Goal: Register for event/course

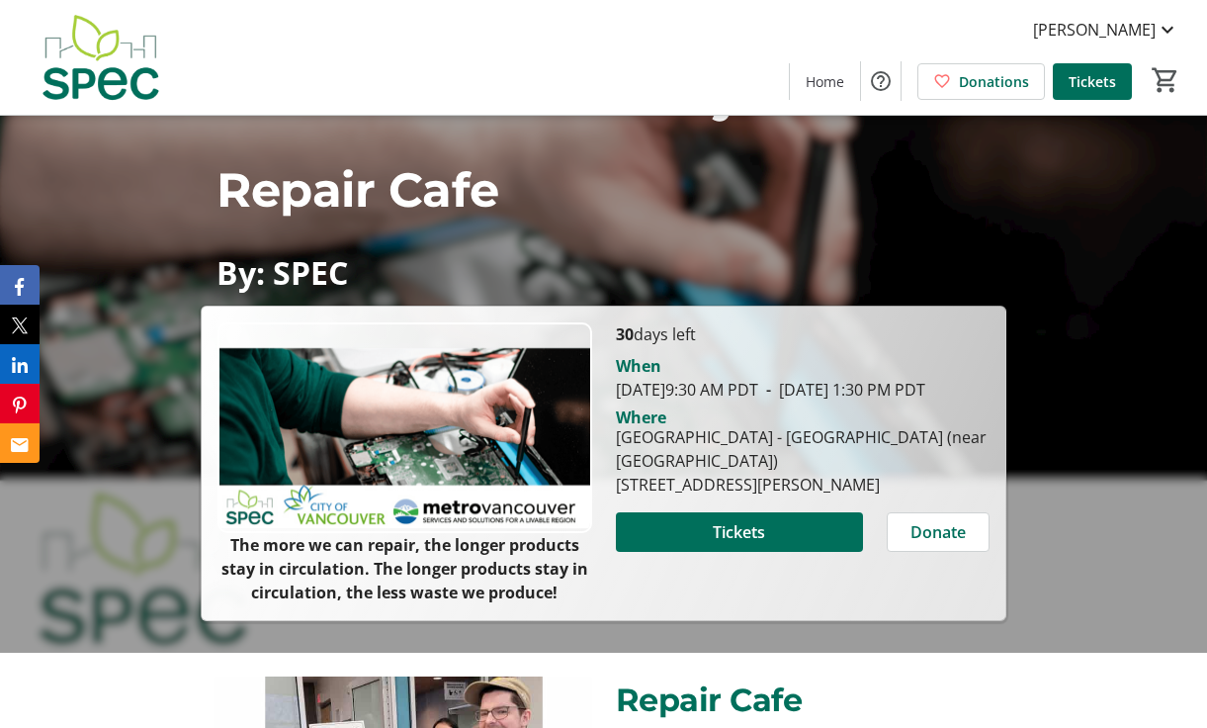
scroll to position [75, 0]
click at [742, 544] on span "Tickets" at bounding box center [739, 532] width 52 height 24
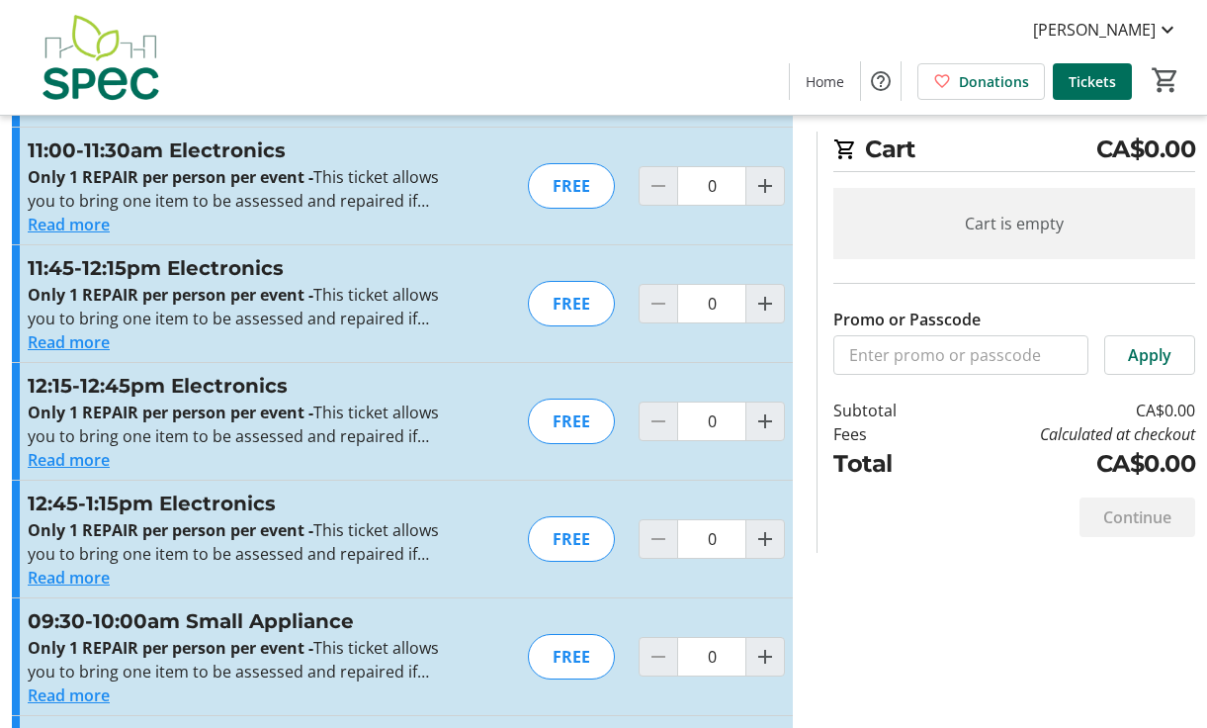
scroll to position [3069, 0]
click at [766, 541] on mat-icon "Increment by one" at bounding box center [766, 538] width 24 height 24
type input "1"
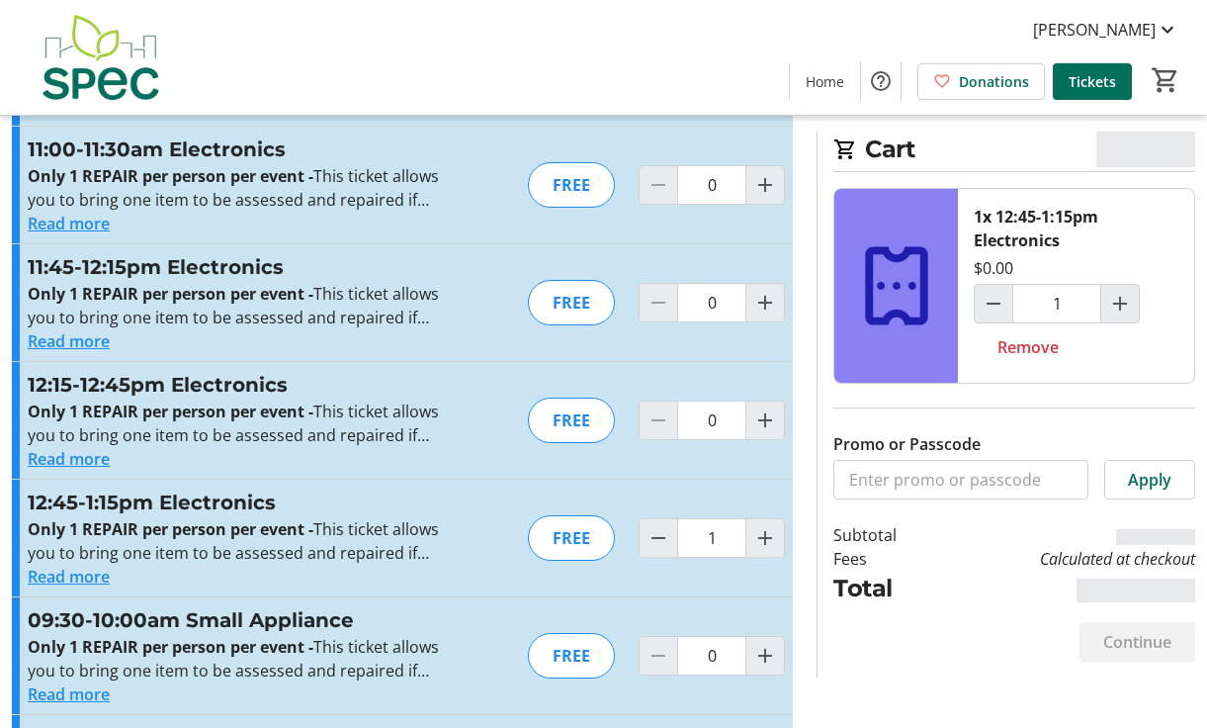
click at [566, 545] on div "FREE" at bounding box center [571, 537] width 87 height 45
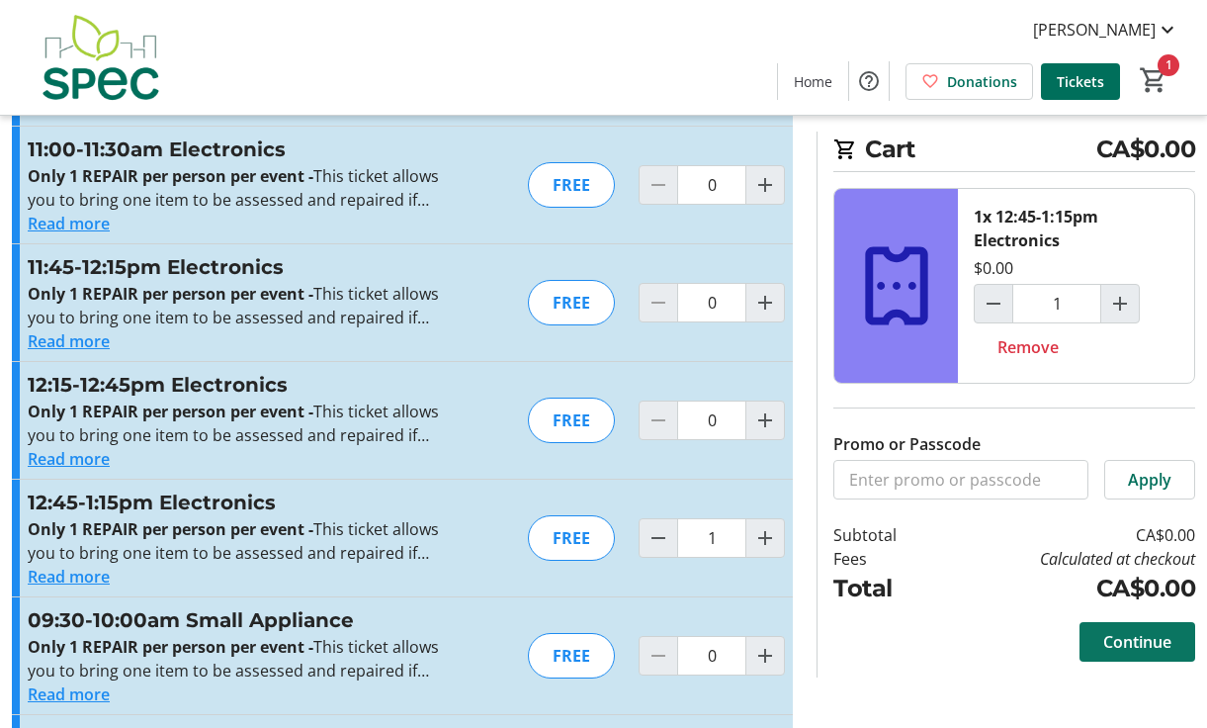
click at [1156, 638] on span "Continue" at bounding box center [1138, 642] width 68 height 24
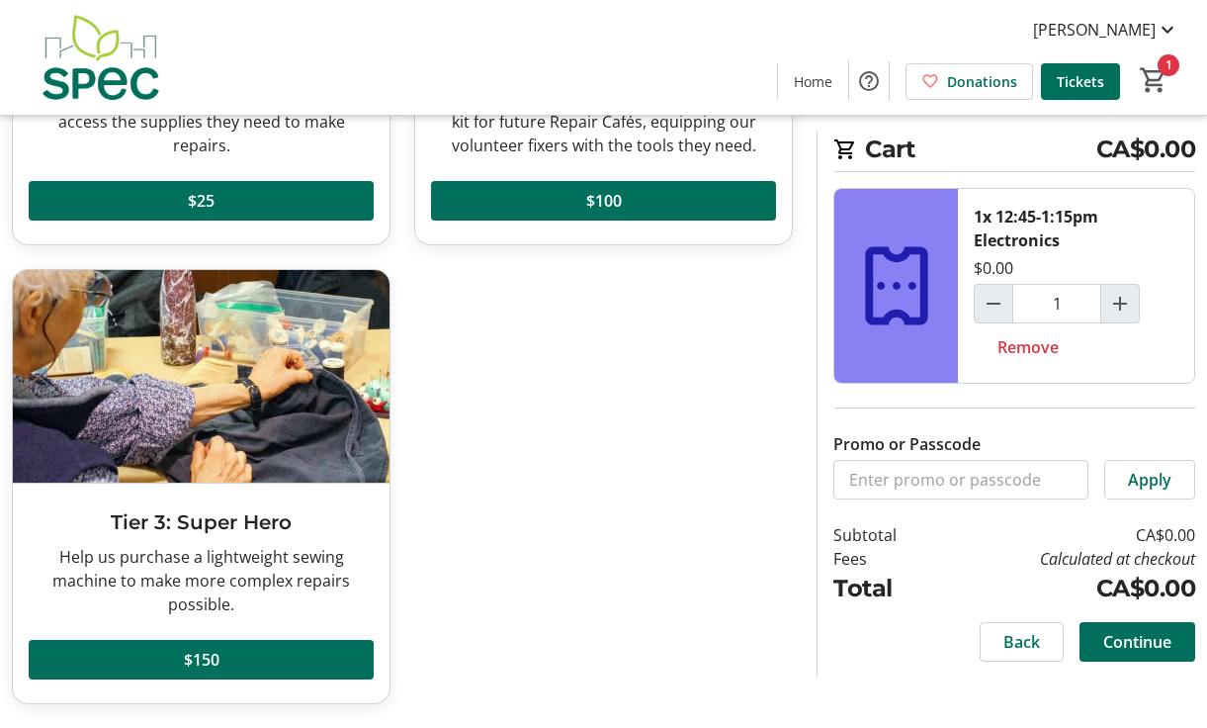
scroll to position [411, 0]
click at [1140, 640] on span "Continue" at bounding box center [1138, 642] width 68 height 24
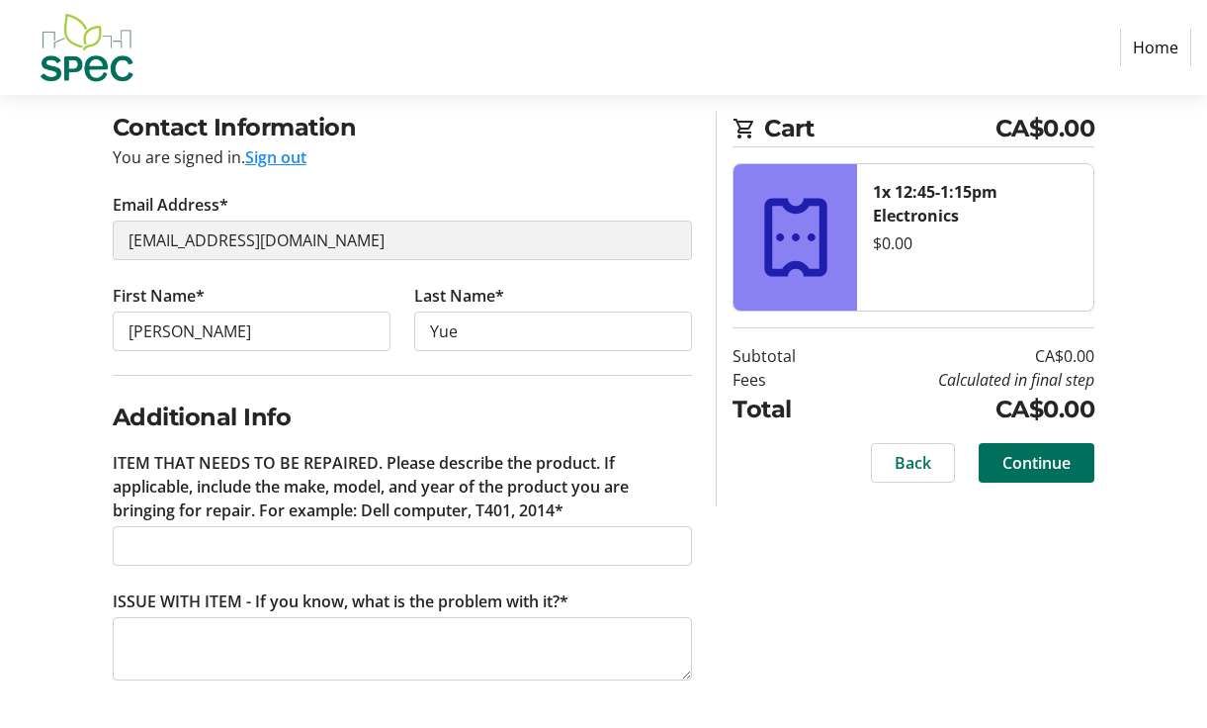
scroll to position [149, 0]
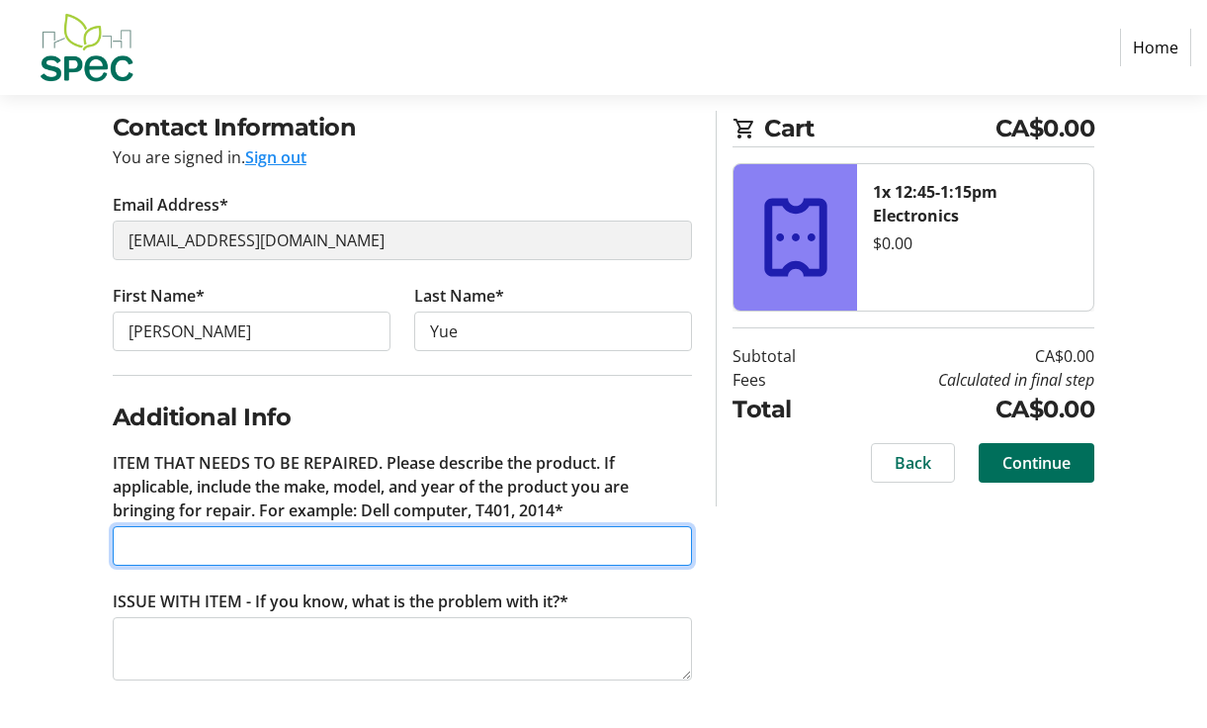
click at [242, 544] on input "ITEM THAT NEEDS TO BE REPAIRED. Please describe the product. If applicable, inc…" at bounding box center [403, 546] width 580 height 40
paste input "[PERSON_NAME] LA42"
type input "[PERSON_NAME] LA42 Transistor Radio"
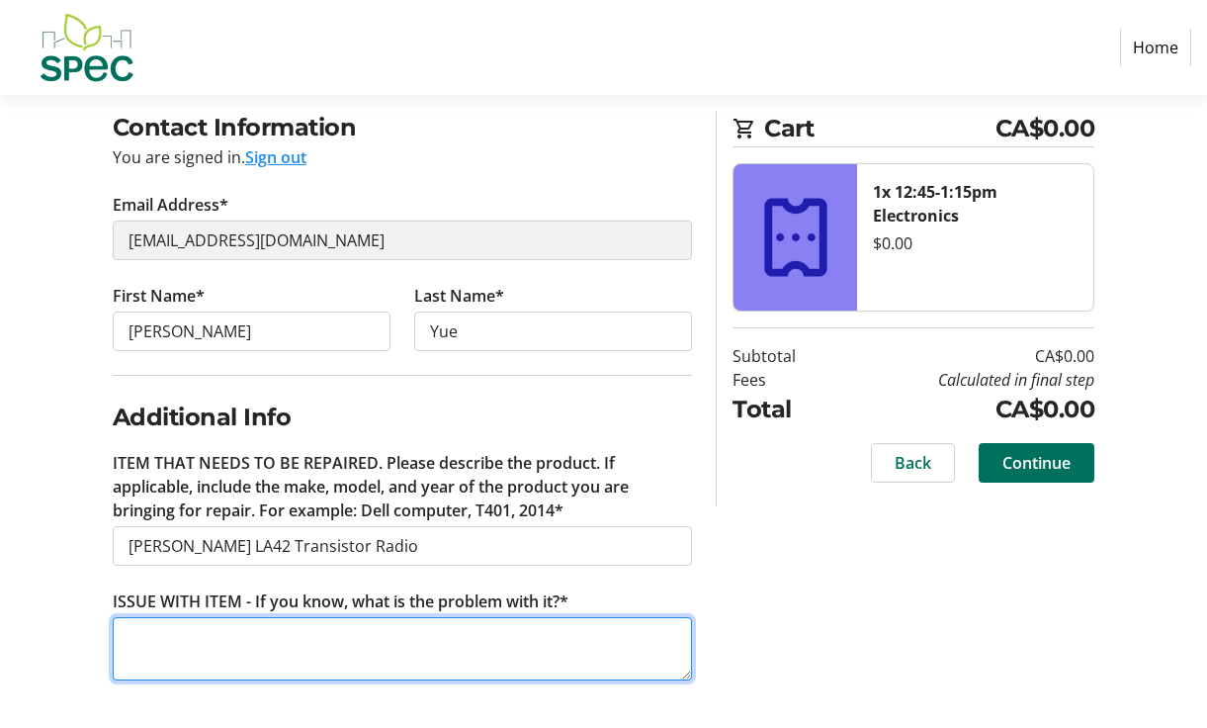
click at [179, 627] on textarea "ISSUE WITH ITEM - If you know, what is the problem with it?*" at bounding box center [403, 648] width 580 height 63
type textarea "worked last time I used it, but not working now"
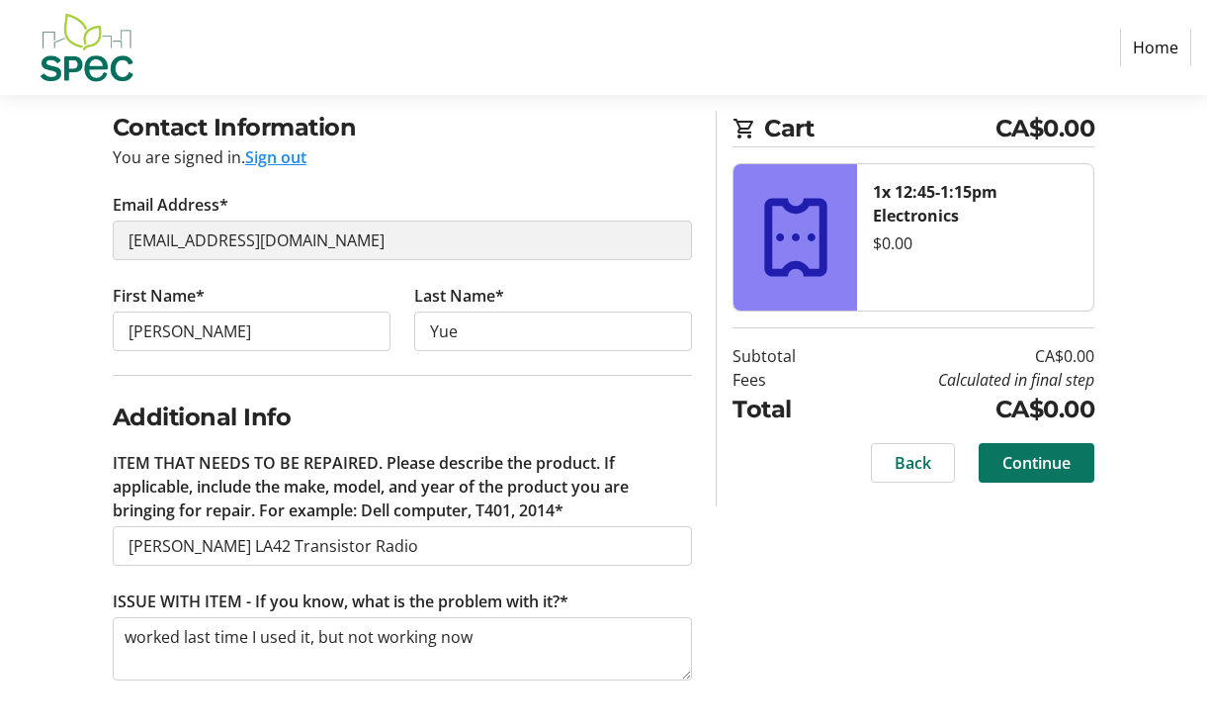
click at [1059, 457] on span "Continue" at bounding box center [1037, 463] width 68 height 24
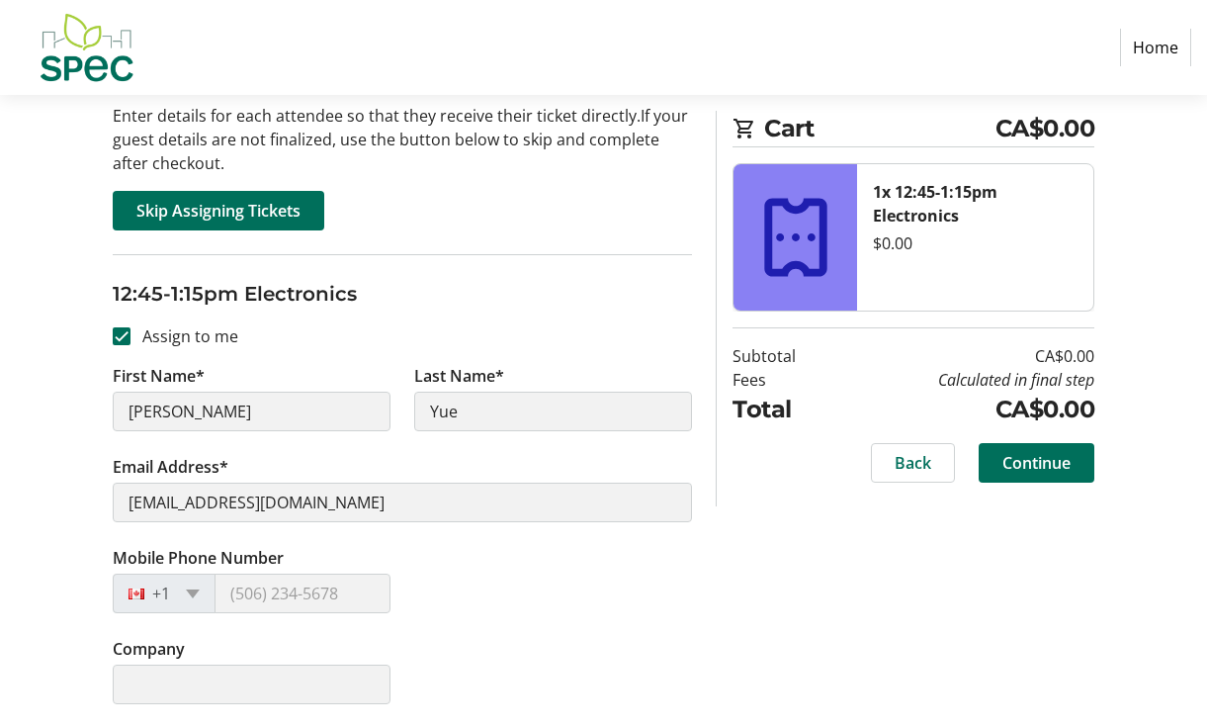
scroll to position [207, 0]
click at [1018, 460] on span "Continue" at bounding box center [1037, 463] width 68 height 24
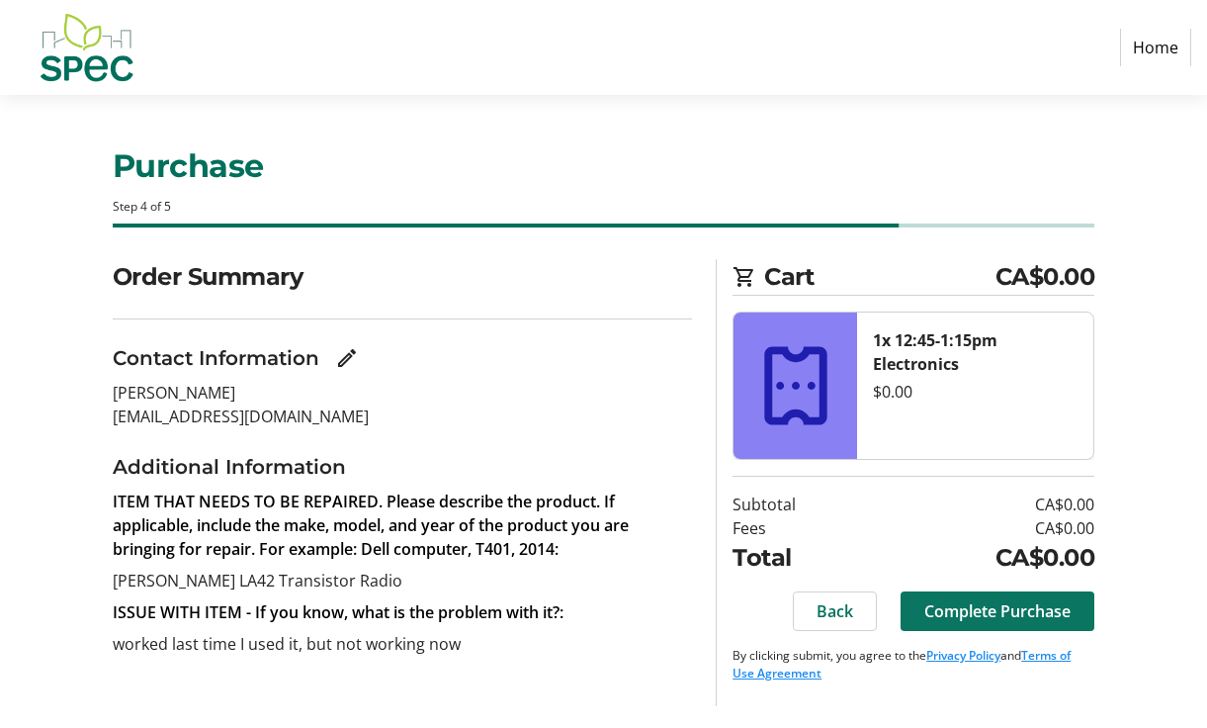
click at [998, 608] on span "Complete Purchase" at bounding box center [998, 611] width 146 height 24
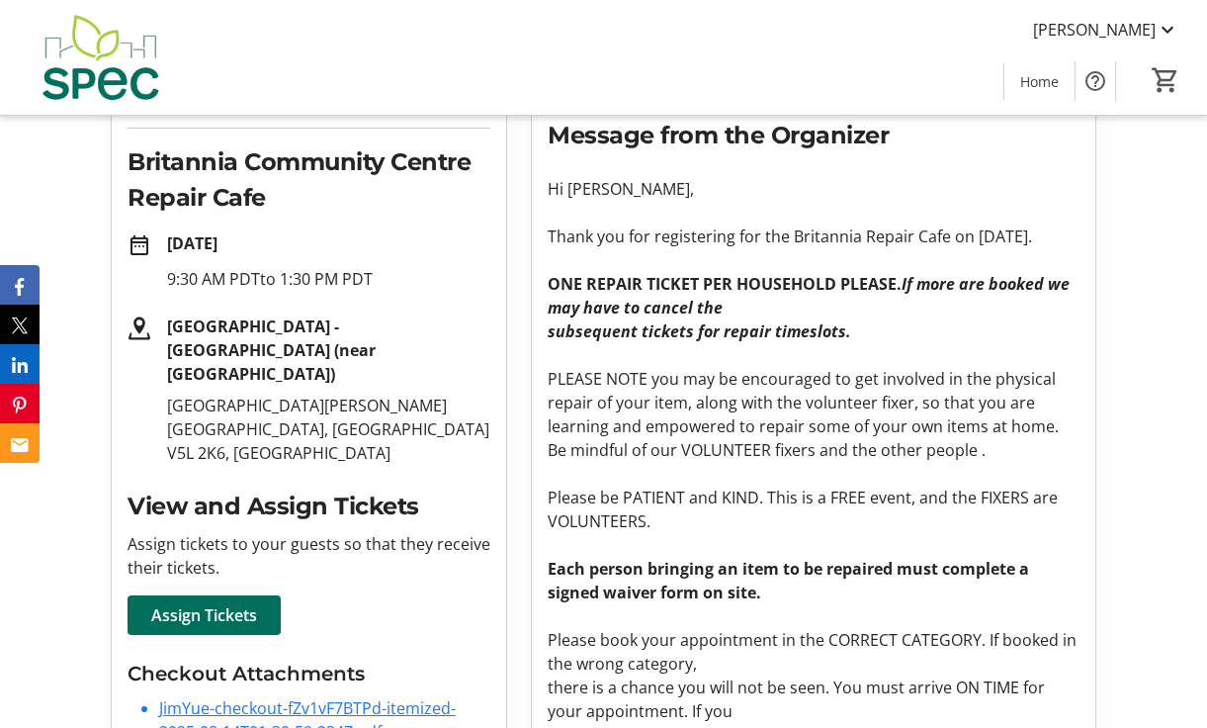
scroll to position [299, 0]
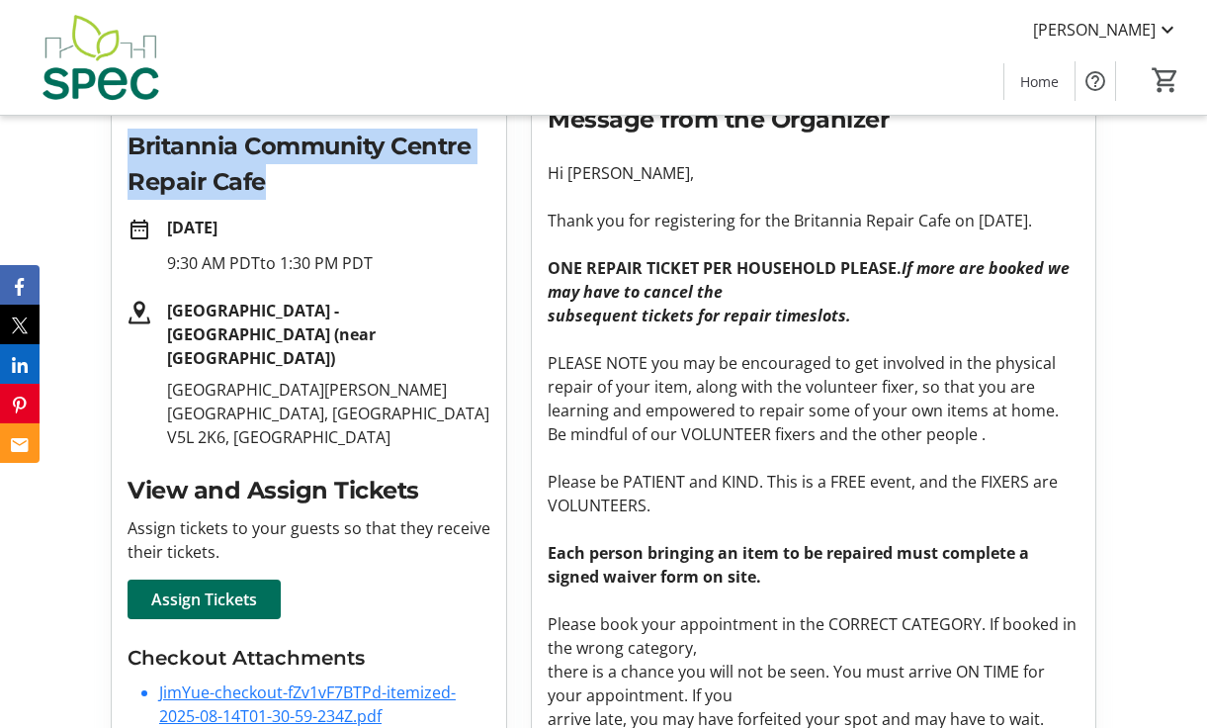
drag, startPoint x: 128, startPoint y: 143, endPoint x: 270, endPoint y: 181, distance: 147.3
click at [270, 181] on h2 "Britannia Community Centre Repair Cafe" at bounding box center [309, 164] width 363 height 71
copy h2 "Britannia Community Centre Repair Cafe"
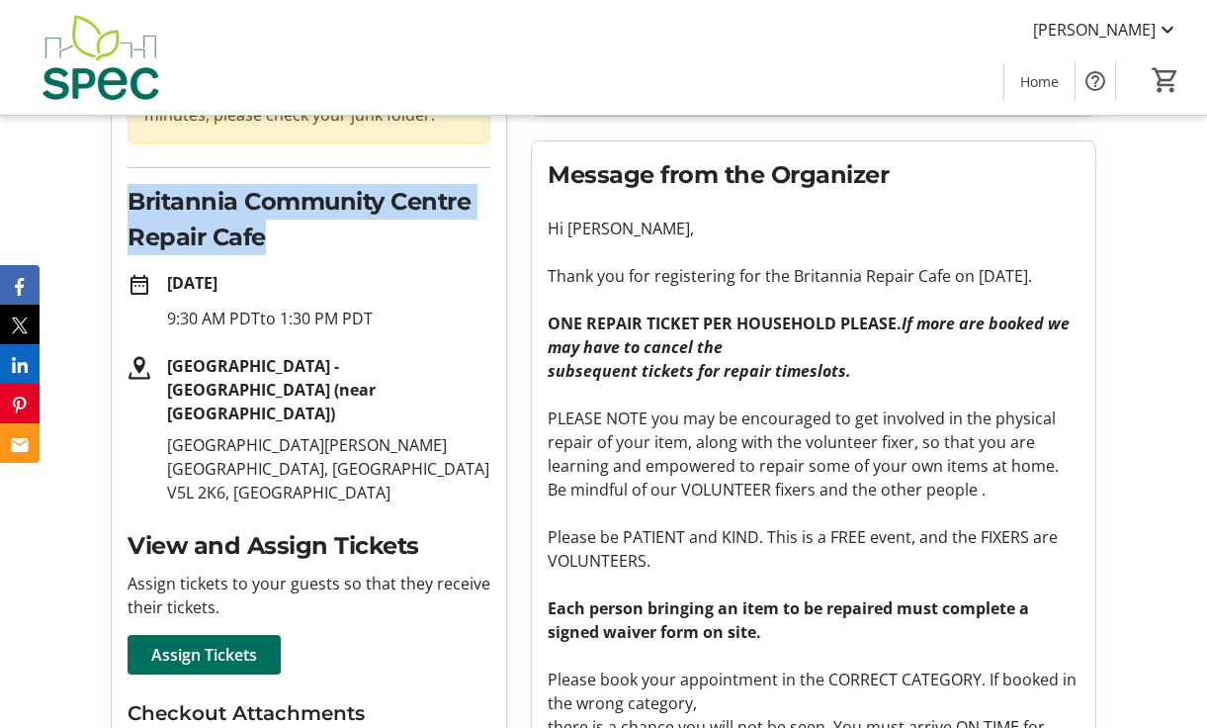
scroll to position [247, 0]
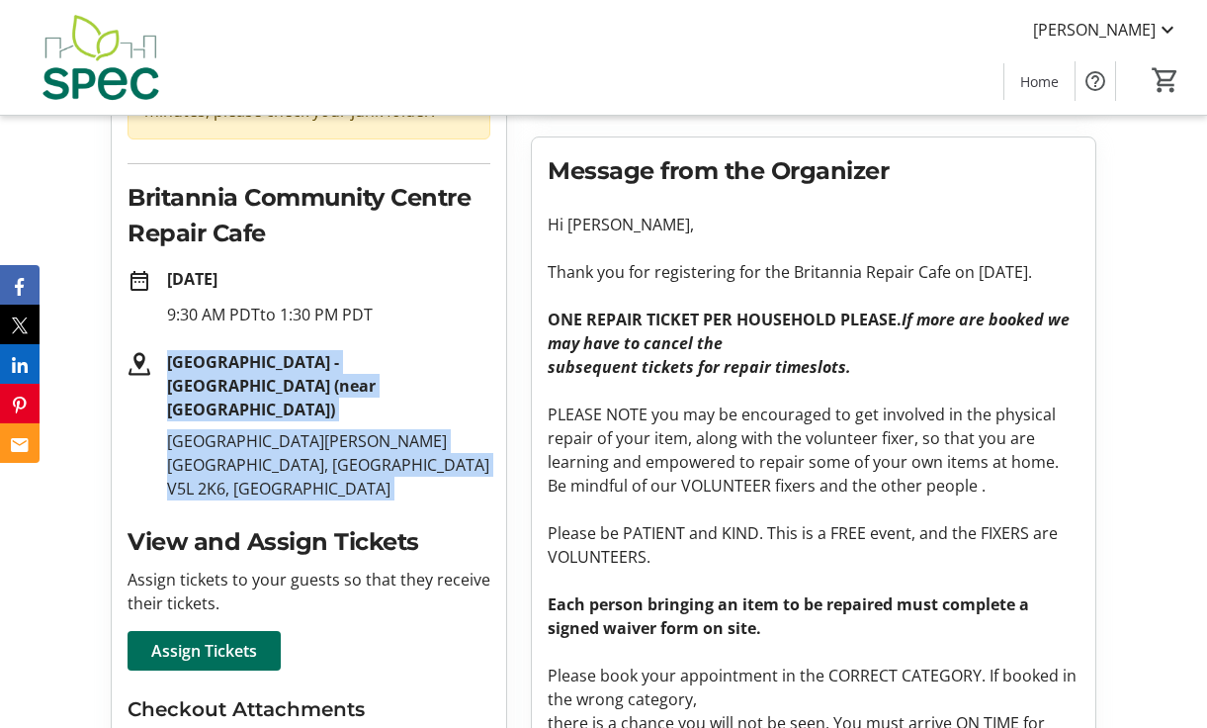
drag, startPoint x: 171, startPoint y: 365, endPoint x: 390, endPoint y: 484, distance: 248.7
click at [390, 484] on div "Purchase Complete! check_circle Your receipt has been sent to your email. If yo…" at bounding box center [309, 396] width 395 height 925
copy div "[GEOGRAPHIC_DATA] - [GEOGRAPHIC_DATA] (near [GEOGRAPHIC_DATA]) [STREET_ADDRESS]…"
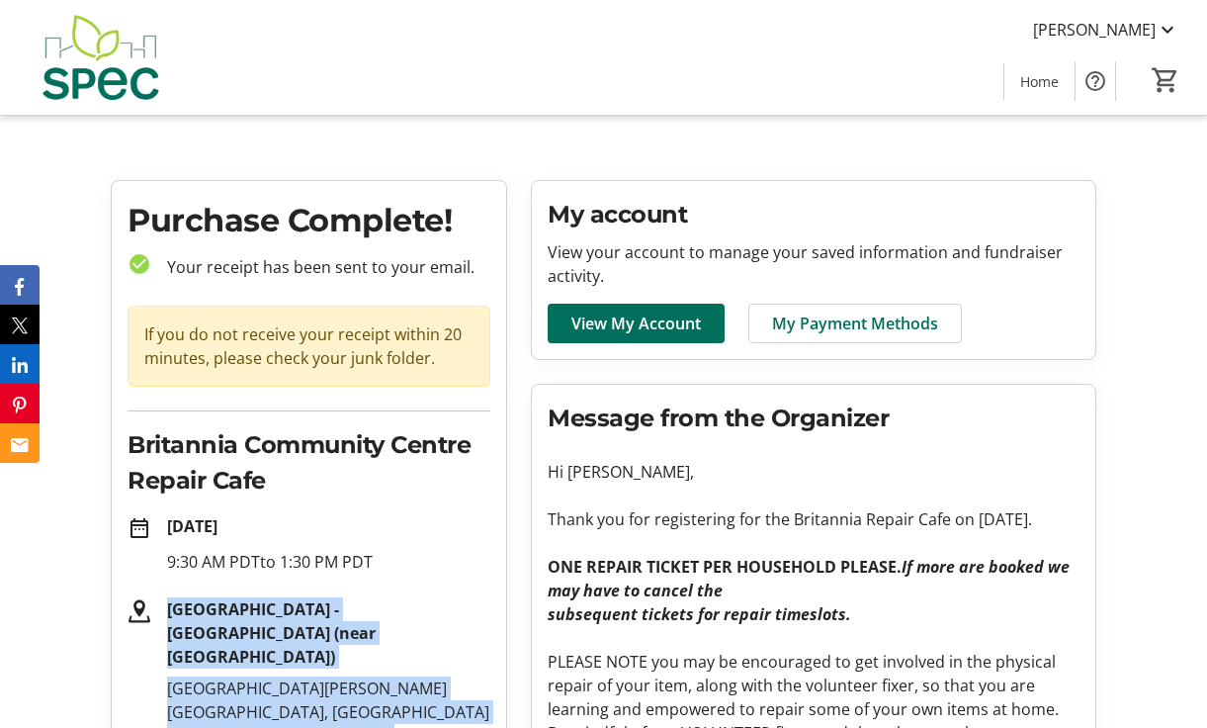
scroll to position [0, 0]
click at [110, 79] on img at bounding box center [100, 57] width 176 height 99
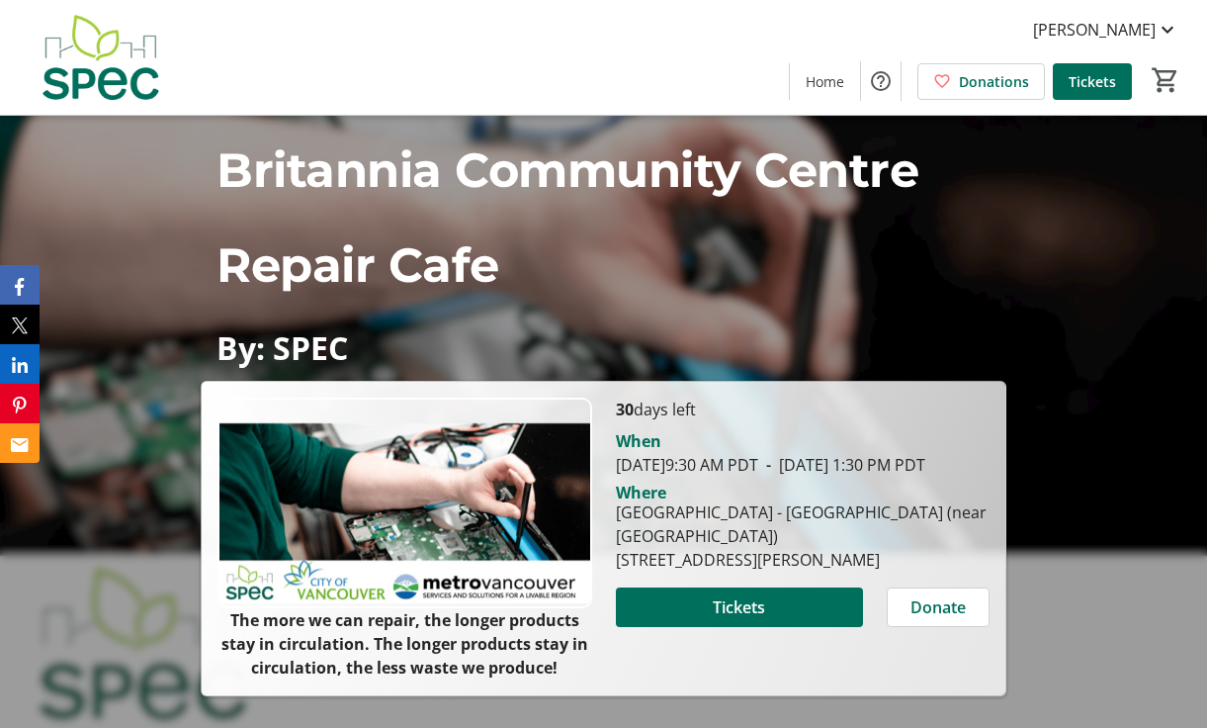
click at [819, 71] on span "Home" at bounding box center [825, 81] width 39 height 21
click at [831, 87] on span "Home" at bounding box center [825, 81] width 39 height 21
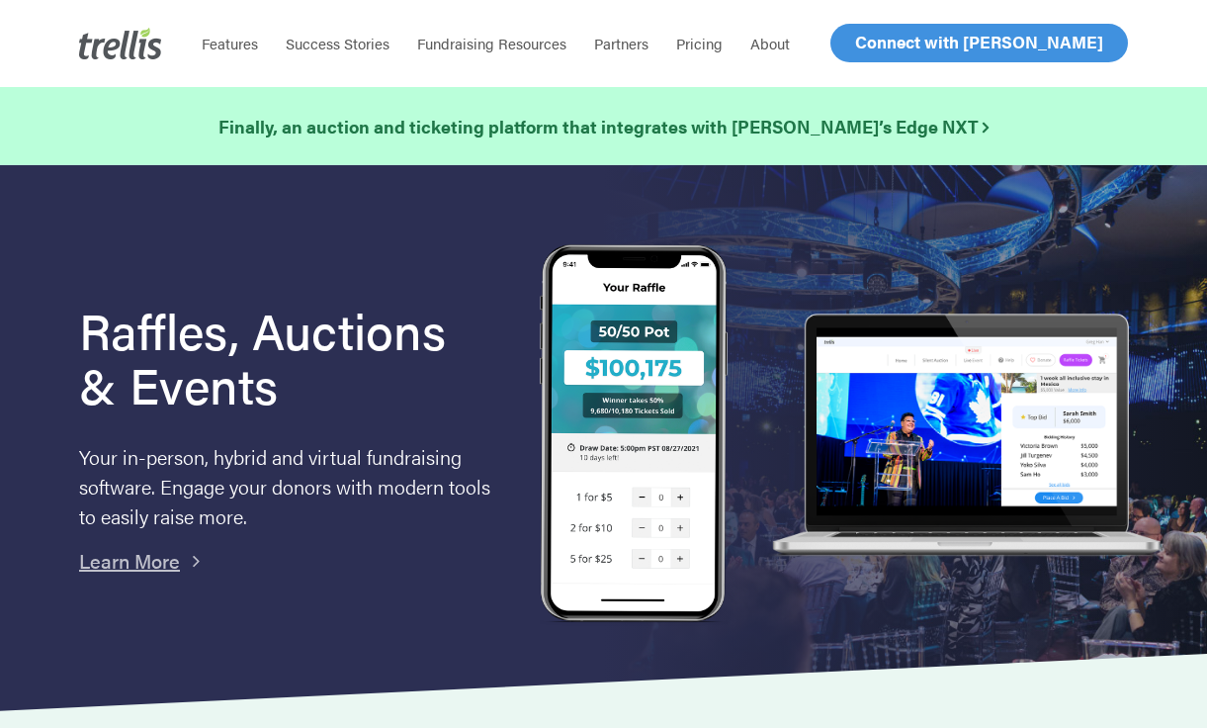
click at [885, 53] on span "Log In" at bounding box center [877, 43] width 47 height 24
